Goal: Task Accomplishment & Management: Use online tool/utility

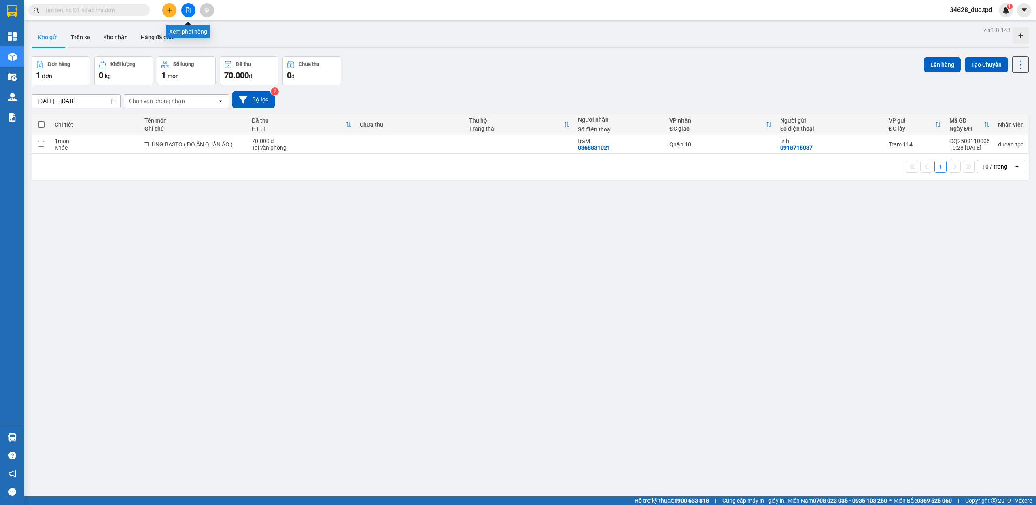
click at [187, 9] on icon "file-add" at bounding box center [188, 10] width 6 height 6
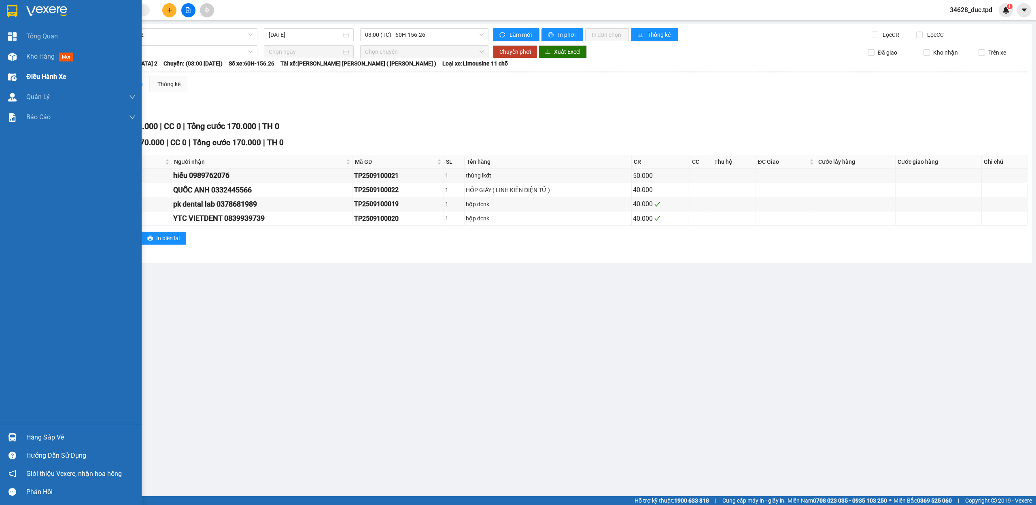
click at [66, 85] on div "Điều hành xe" at bounding box center [80, 77] width 109 height 20
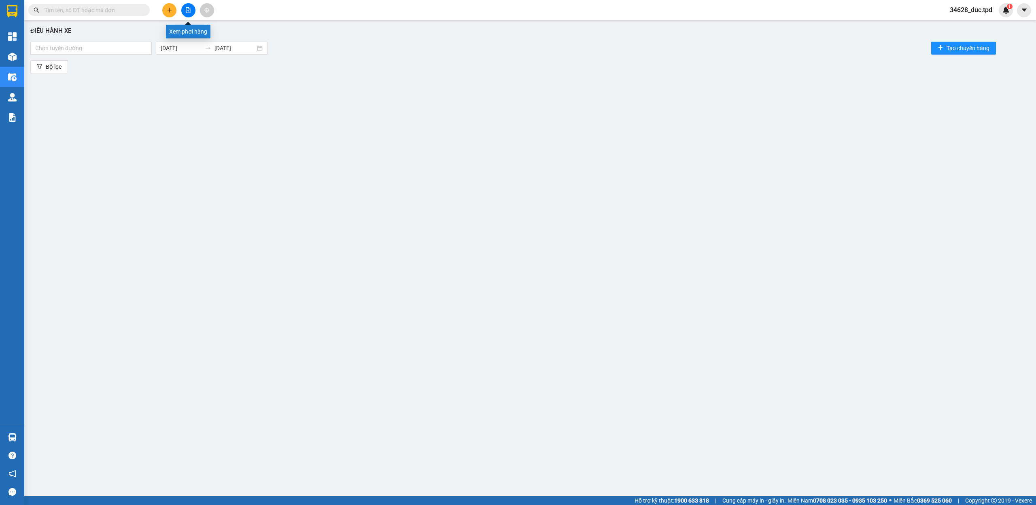
click at [185, 13] on button at bounding box center [188, 10] width 14 height 14
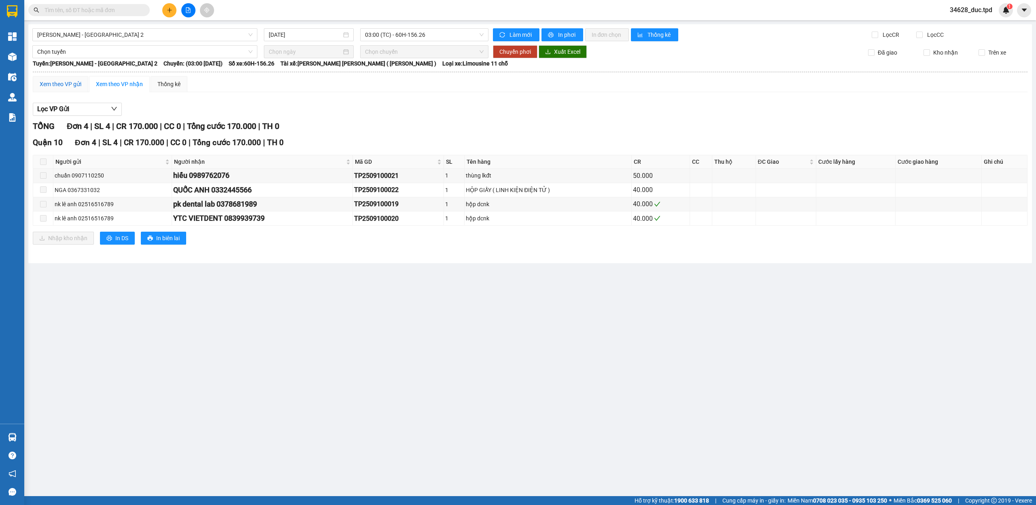
click at [73, 87] on div "Xem theo VP gửi" at bounding box center [61, 84] width 42 height 9
click at [434, 33] on span "03:00 (TC) - 60H-156.26" at bounding box center [424, 35] width 119 height 12
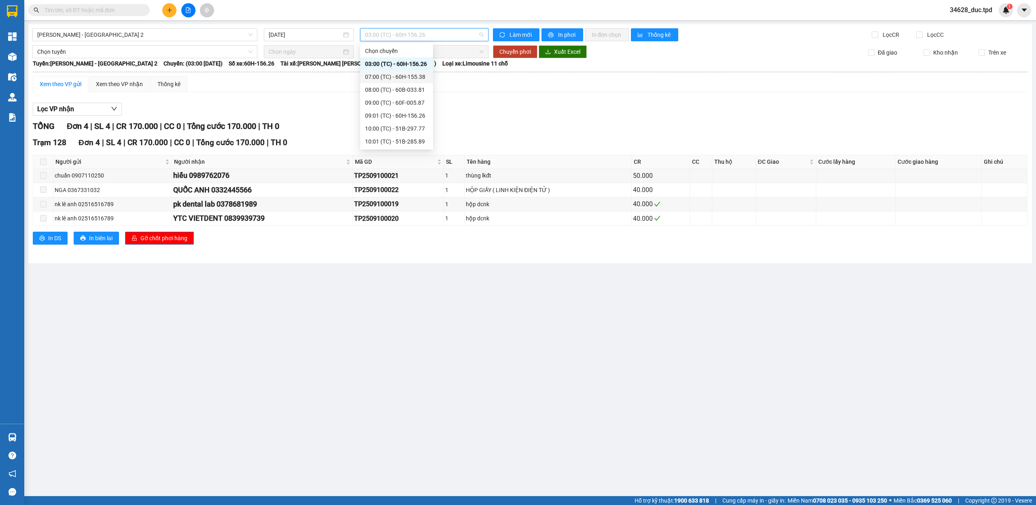
click at [407, 77] on div "07:00 (TC) - 60H-155.38" at bounding box center [396, 76] width 63 height 9
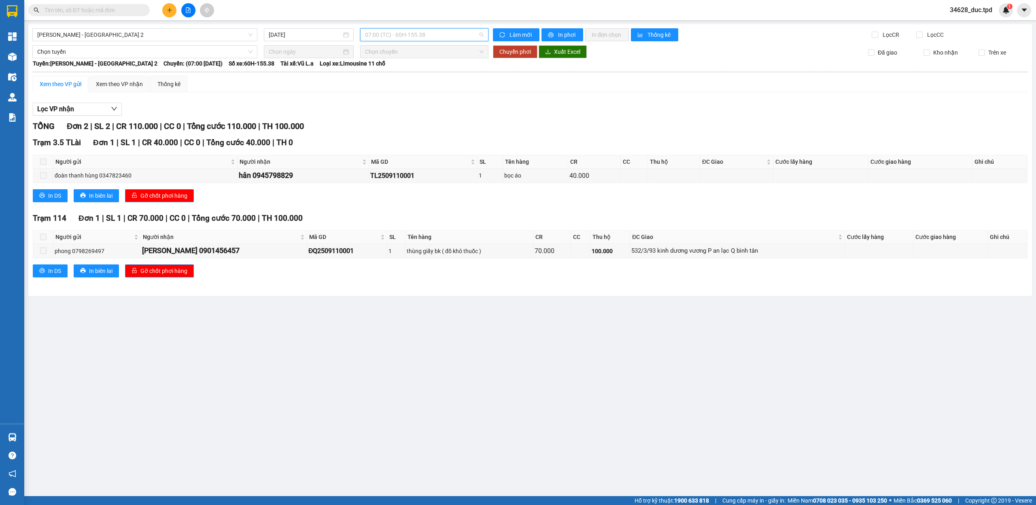
click at [420, 36] on span "07:00 (TC) - 60H-155.38" at bounding box center [424, 35] width 119 height 12
click at [405, 87] on div "08:00 (TC) - 60B-033.81" at bounding box center [396, 89] width 63 height 9
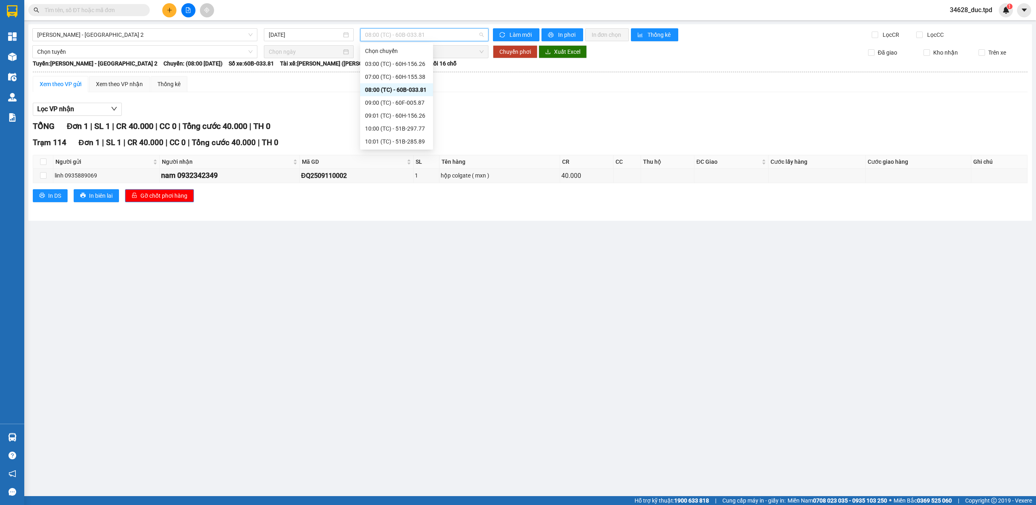
click at [407, 36] on span "08:00 (TC) - 60B-033.81" at bounding box center [424, 35] width 119 height 12
click at [404, 106] on div "09:00 (TC) - 60F-005.87" at bounding box center [396, 102] width 63 height 9
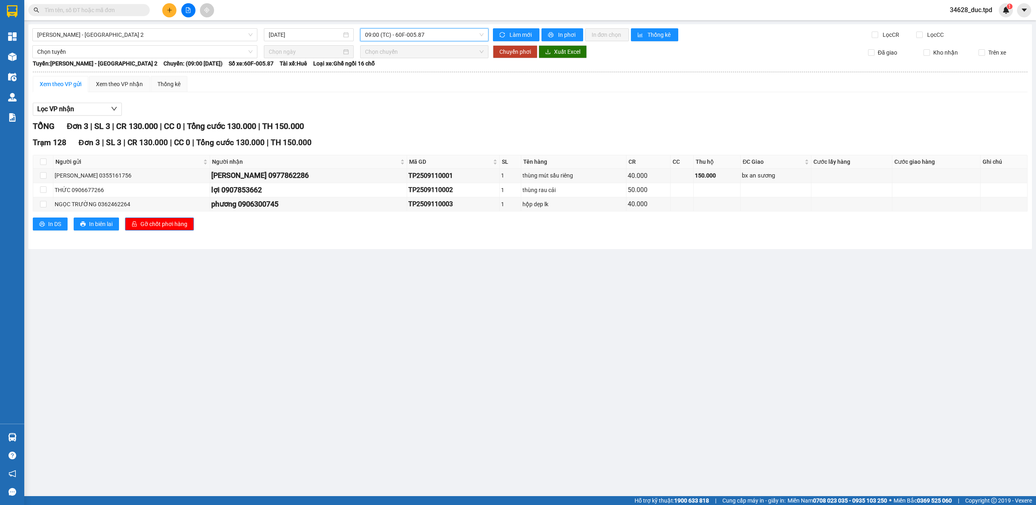
click at [408, 34] on span "09:00 (TC) - 60F-005.87" at bounding box center [424, 35] width 119 height 12
click at [400, 114] on div "09:01 (TC) - 60H-156.26" at bounding box center [396, 115] width 63 height 9
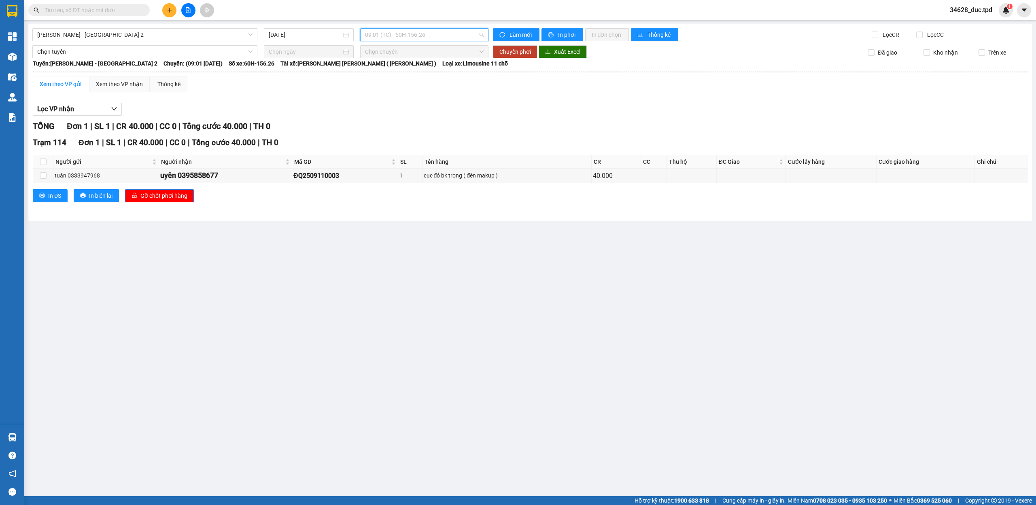
click at [418, 34] on span "09:01 (TC) - 60H-156.26" at bounding box center [424, 35] width 119 height 12
click at [400, 126] on div "10:00 (TC) - 51B-297.77" at bounding box center [396, 128] width 63 height 9
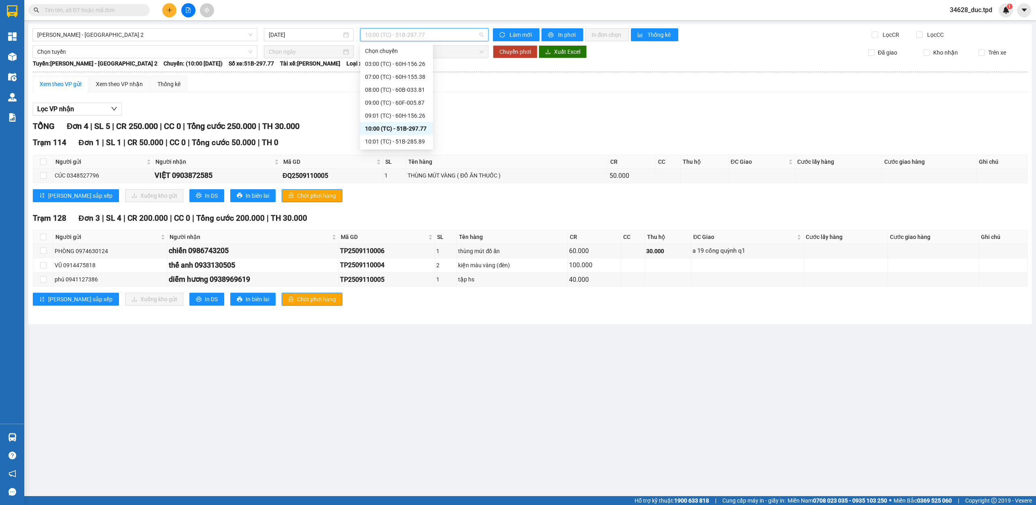
click at [420, 36] on span "10:00 (TC) - 51B-297.77" at bounding box center [424, 35] width 119 height 12
click at [397, 141] on div "10:01 (TC) - 51B-285.89" at bounding box center [396, 141] width 63 height 9
